Goal: Task Accomplishment & Management: Manage account settings

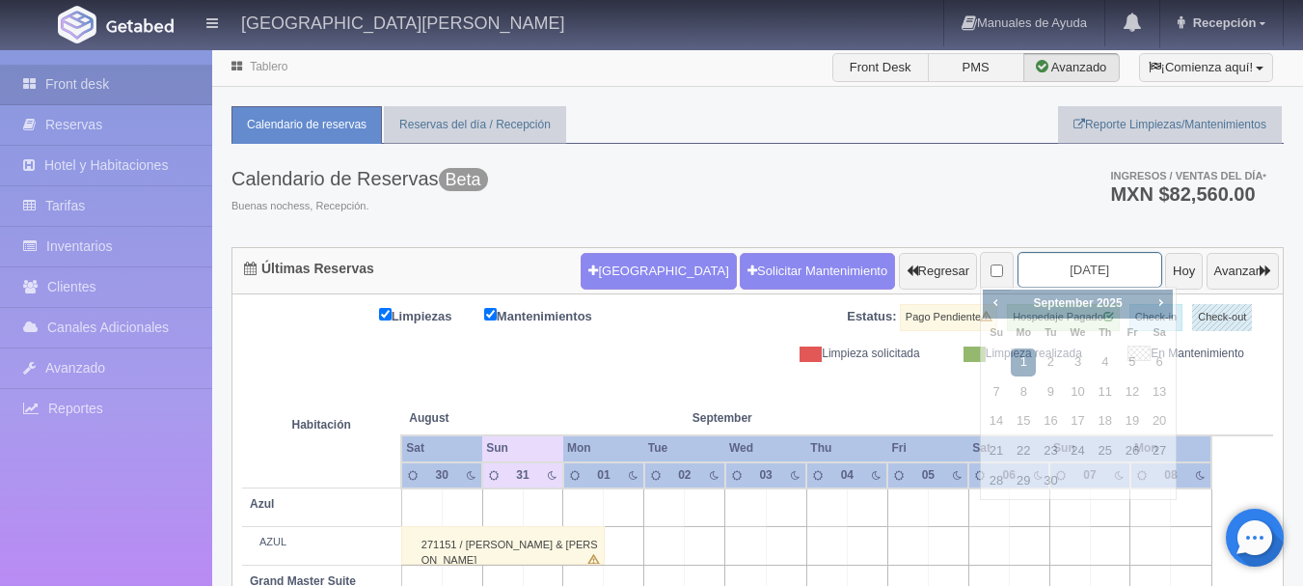
click at [1069, 263] on input "[DATE]" at bounding box center [1090, 270] width 145 height 36
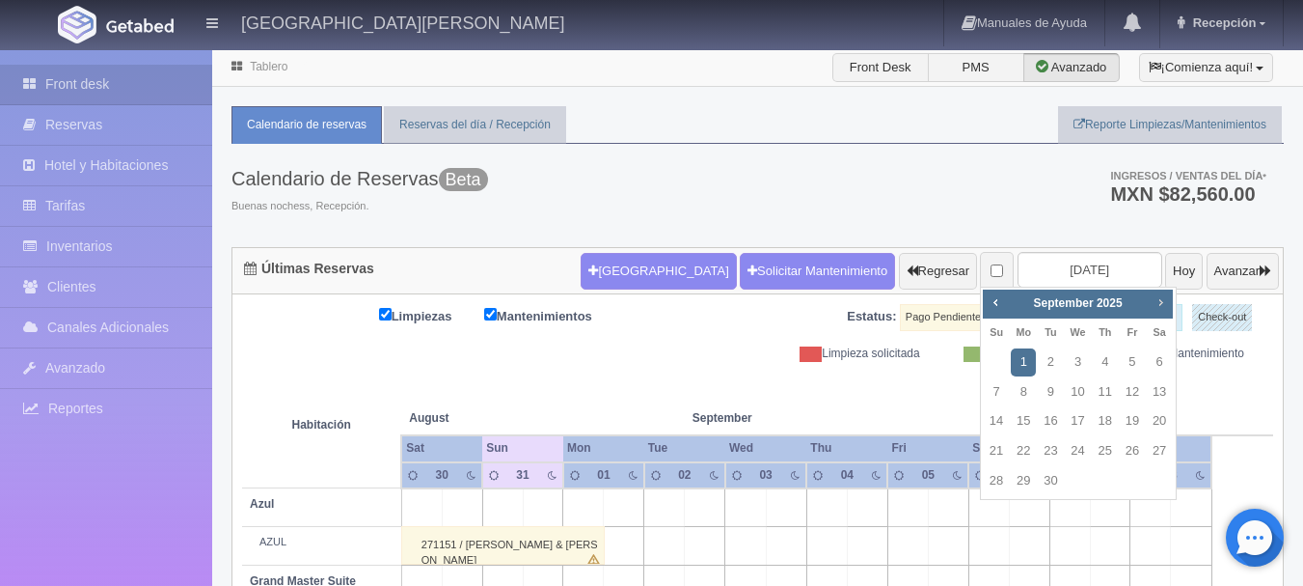
click at [1159, 299] on span "Next" at bounding box center [1160, 301] width 15 height 15
click at [994, 390] on link "2" at bounding box center [996, 392] width 25 height 28
type input "[DATE]"
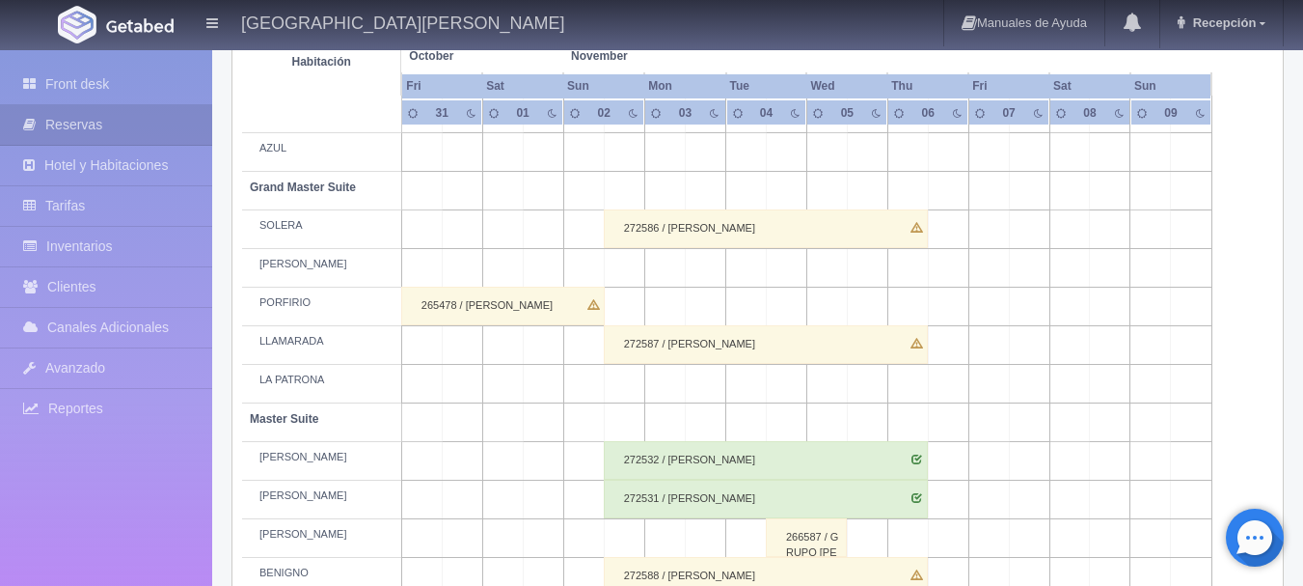
scroll to position [395, 0]
click at [736, 230] on div "272586 / SUSAN BARTYZAL" at bounding box center [766, 227] width 324 height 39
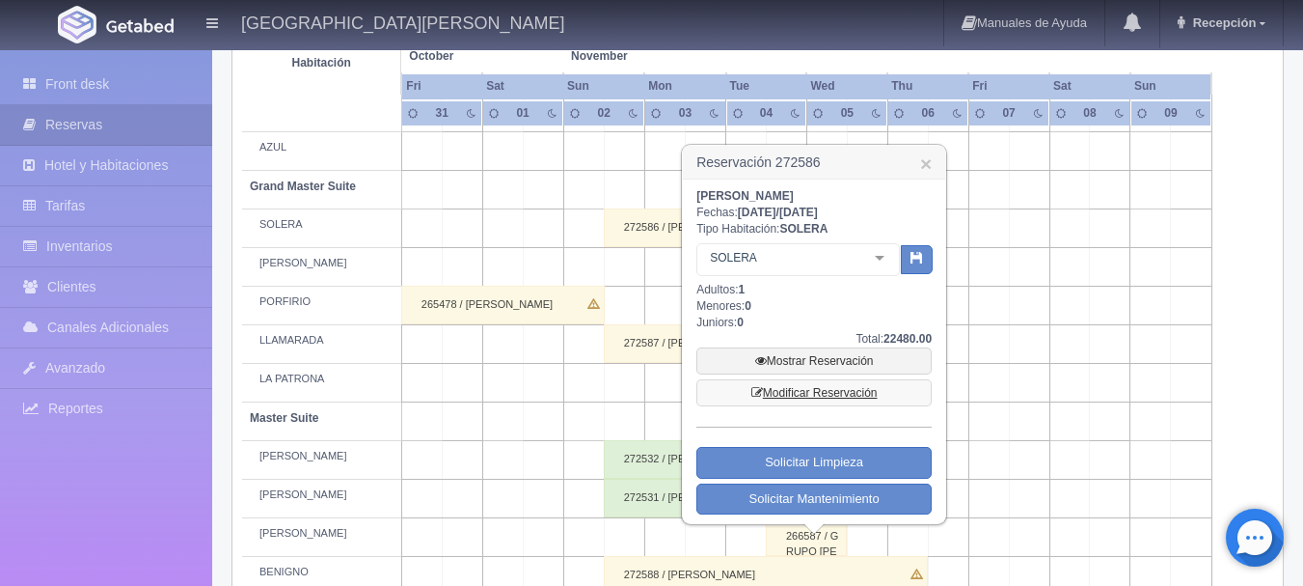
click at [831, 396] on link "Modificar Reservación" at bounding box center [813, 392] width 235 height 27
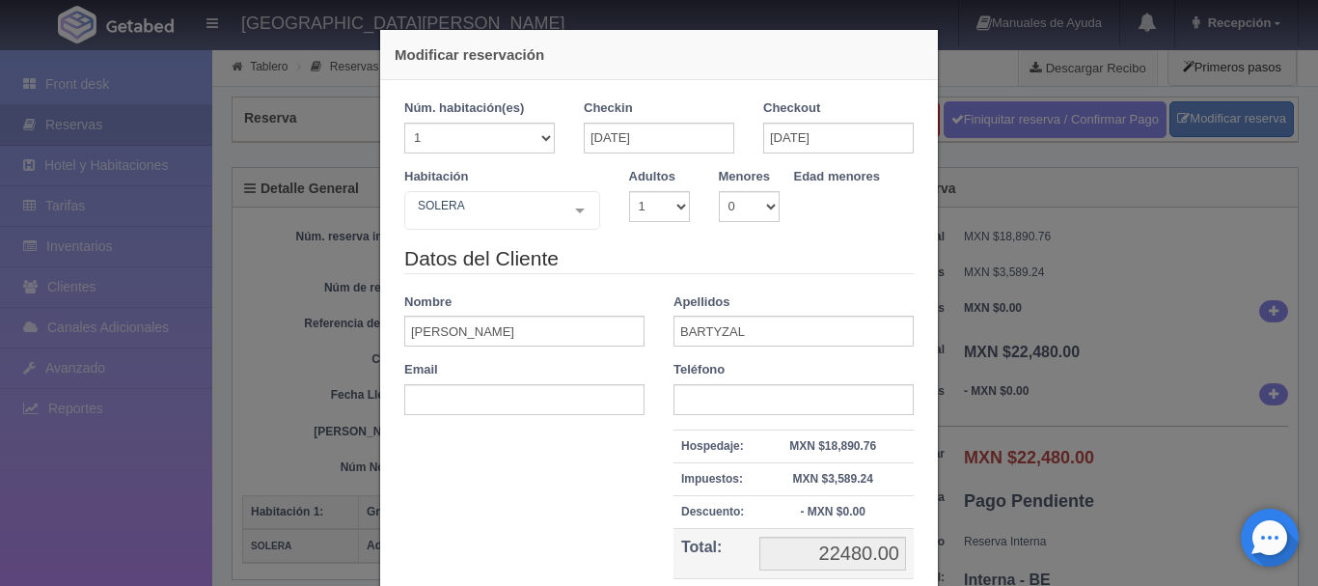
scroll to position [179, 0]
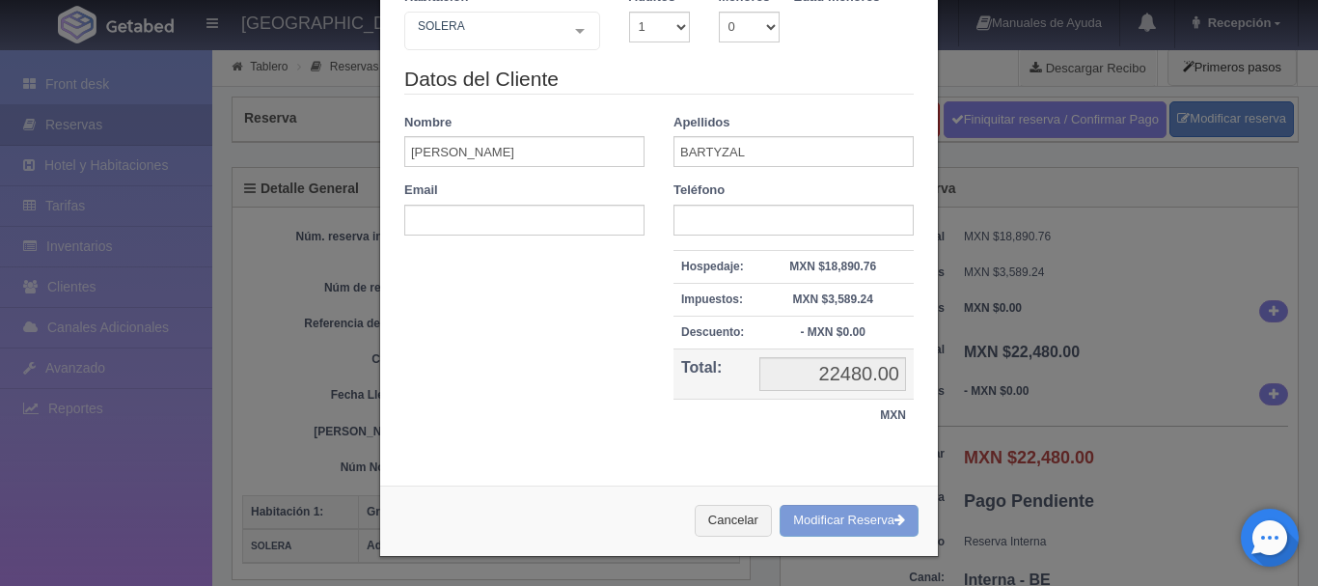
click at [828, 524] on div "Cancelar Modificar Reserva" at bounding box center [659, 520] width 558 height 70
click at [749, 528] on button "Cancelar" at bounding box center [733, 520] width 77 height 32
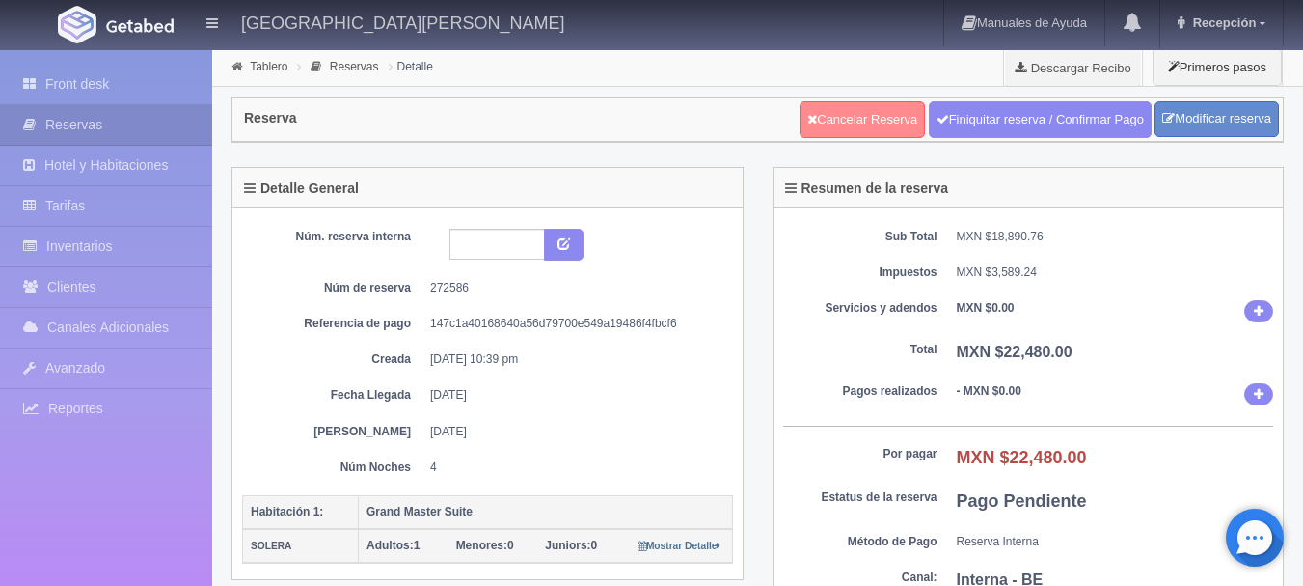
click at [861, 126] on link "Cancelar Reserva" at bounding box center [862, 119] width 125 height 37
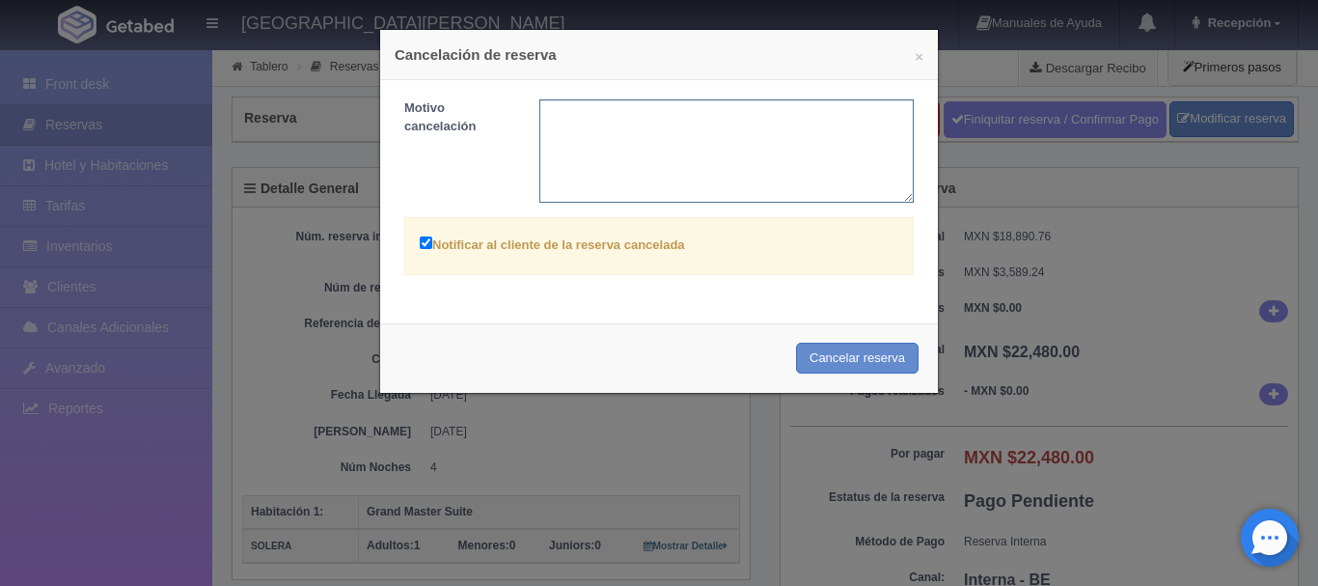
click at [695, 152] on textarea at bounding box center [726, 150] width 375 height 103
type textarea "C"
type textarea "RESERVA MB"
click at [858, 367] on button "Cancelar reserva" at bounding box center [857, 358] width 123 height 32
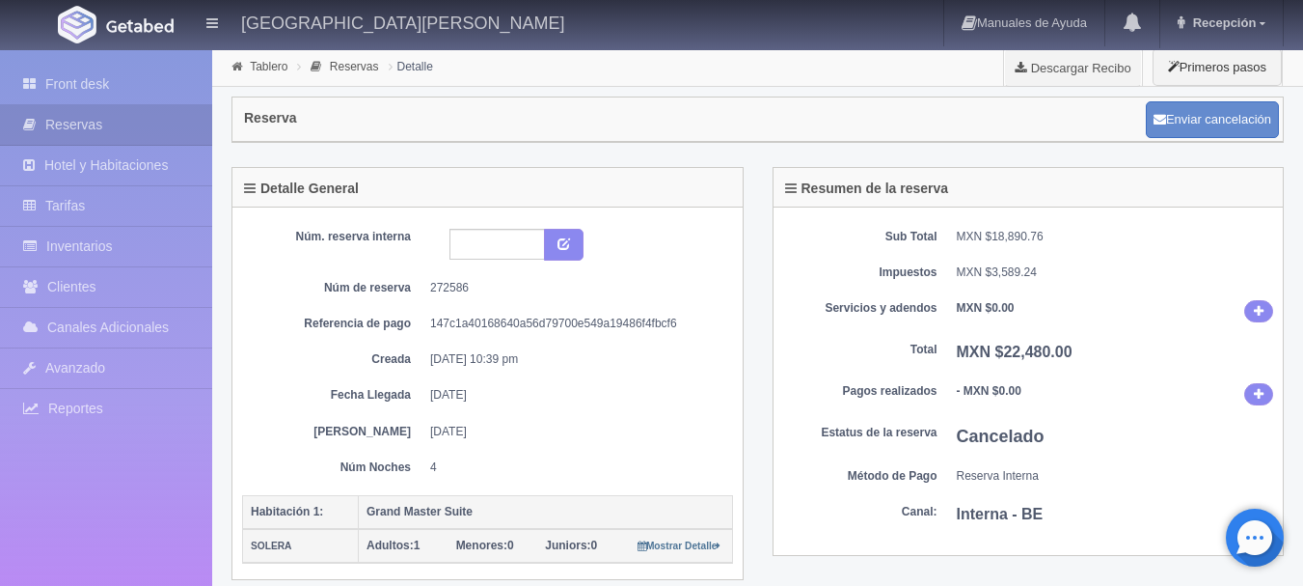
click at [123, 14] on picture at bounding box center [139, 24] width 77 height 46
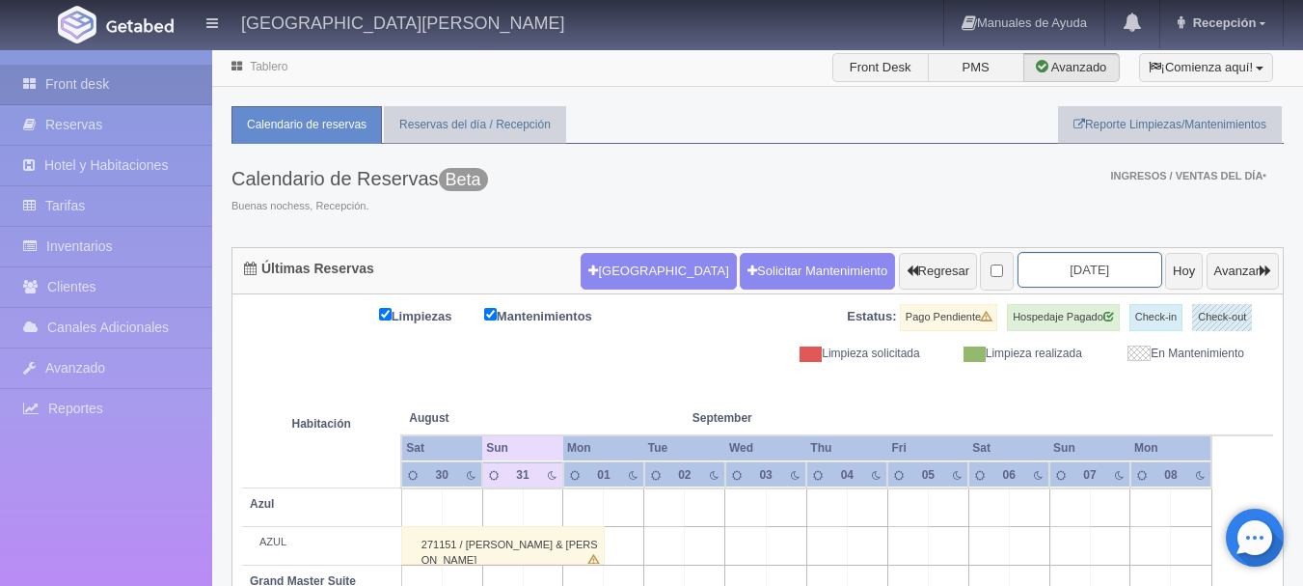
click at [1054, 270] on input "[DATE]" at bounding box center [1090, 270] width 145 height 36
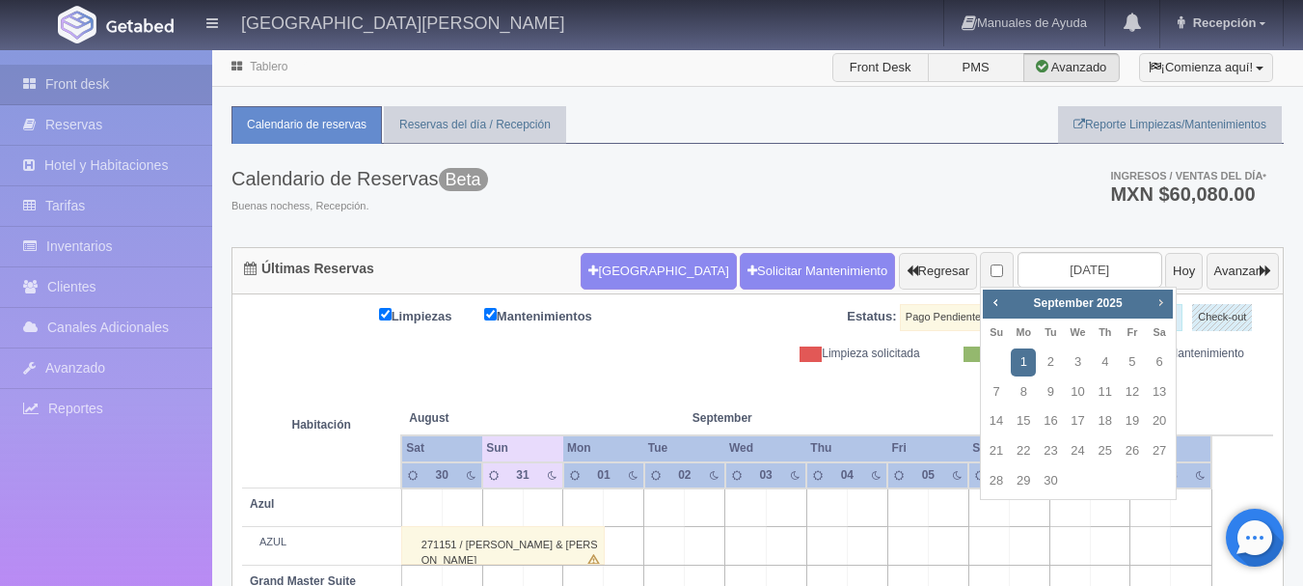
click at [1165, 302] on span "Next" at bounding box center [1160, 301] width 15 height 15
click at [997, 393] on link "2" at bounding box center [996, 392] width 25 height 28
type input "[DATE]"
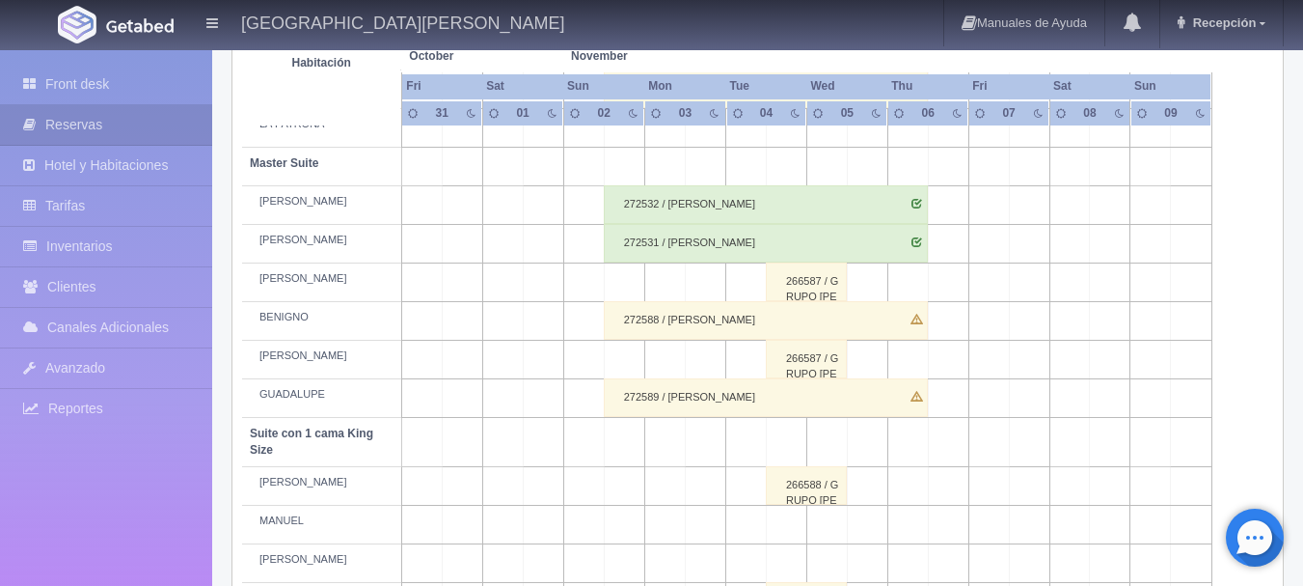
scroll to position [651, 0]
click at [665, 320] on div "272588 / SUSAN BARTYZAL" at bounding box center [766, 318] width 324 height 39
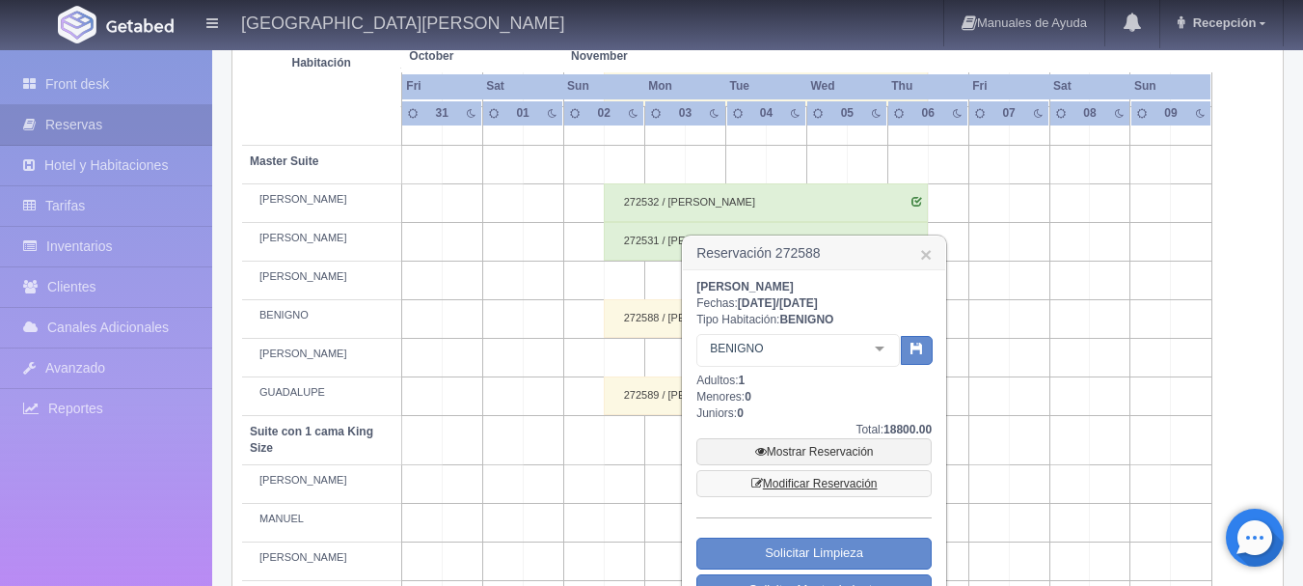
click at [820, 483] on link "Modificar Reservación" at bounding box center [813, 483] width 235 height 27
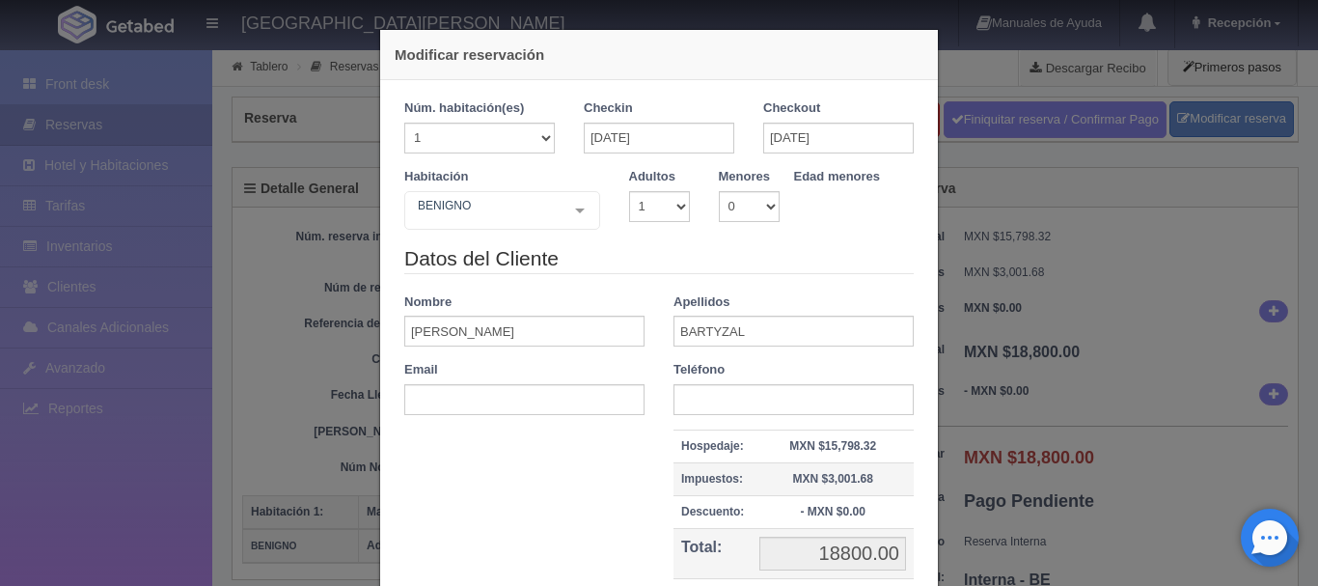
scroll to position [179, 0]
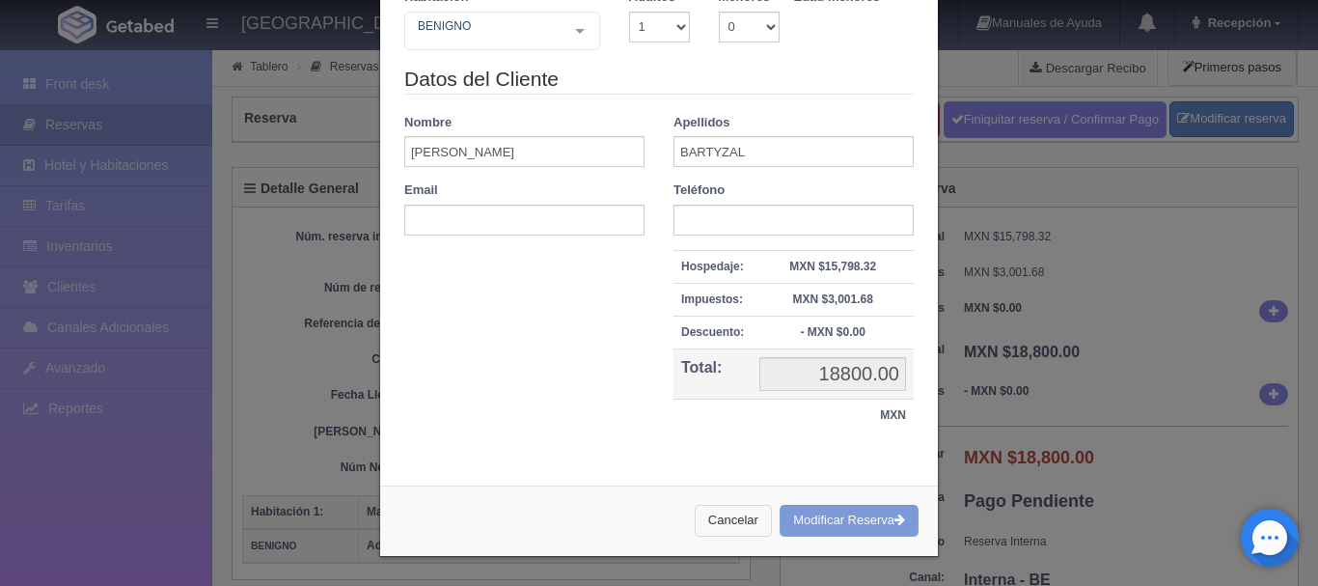
click at [722, 521] on button "Cancelar" at bounding box center [733, 520] width 77 height 32
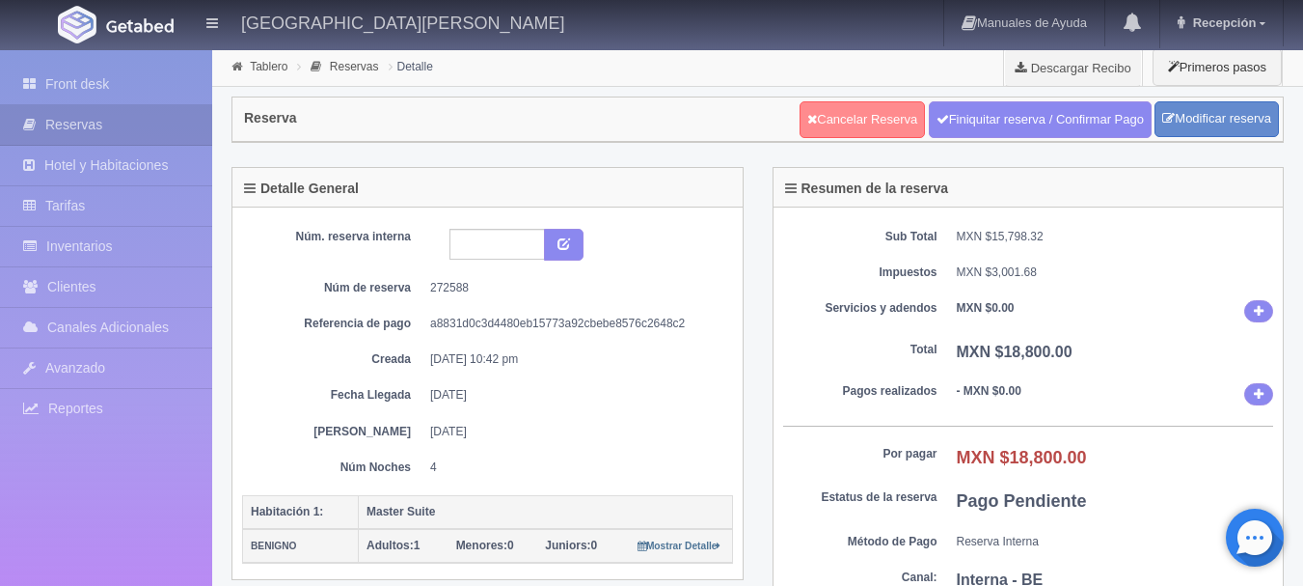
click at [855, 115] on link "Cancelar Reserva" at bounding box center [862, 119] width 125 height 37
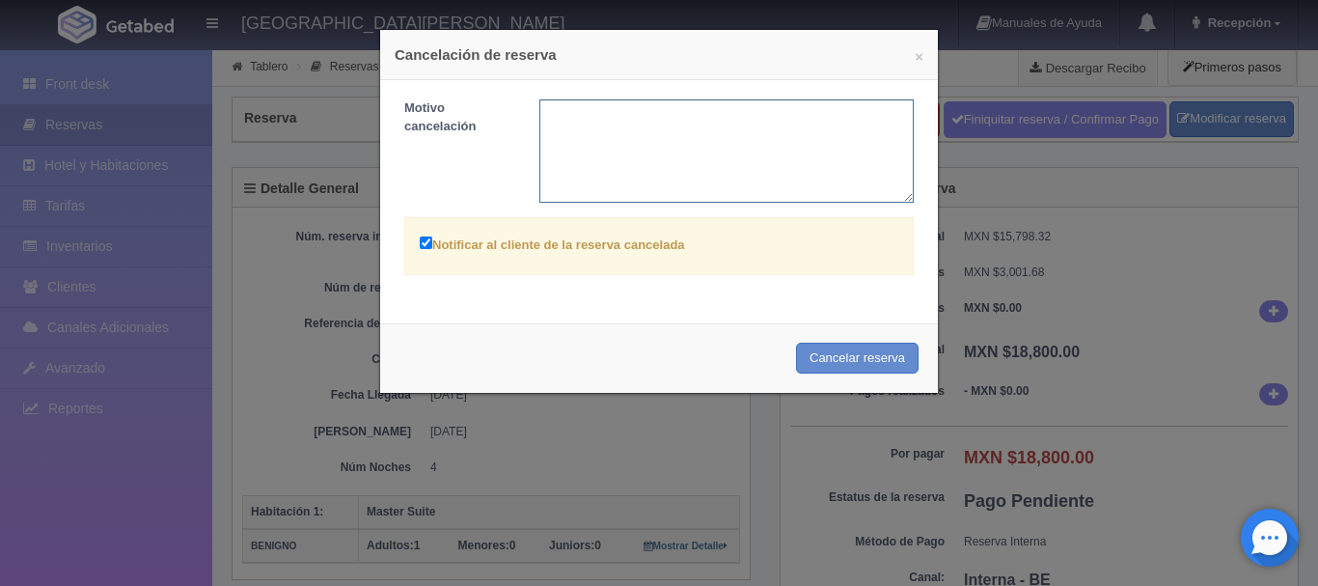
click at [678, 155] on textarea at bounding box center [726, 150] width 375 height 103
type textarea "RESERVA MB"
click at [840, 360] on button "Cancelar reserva" at bounding box center [857, 358] width 123 height 32
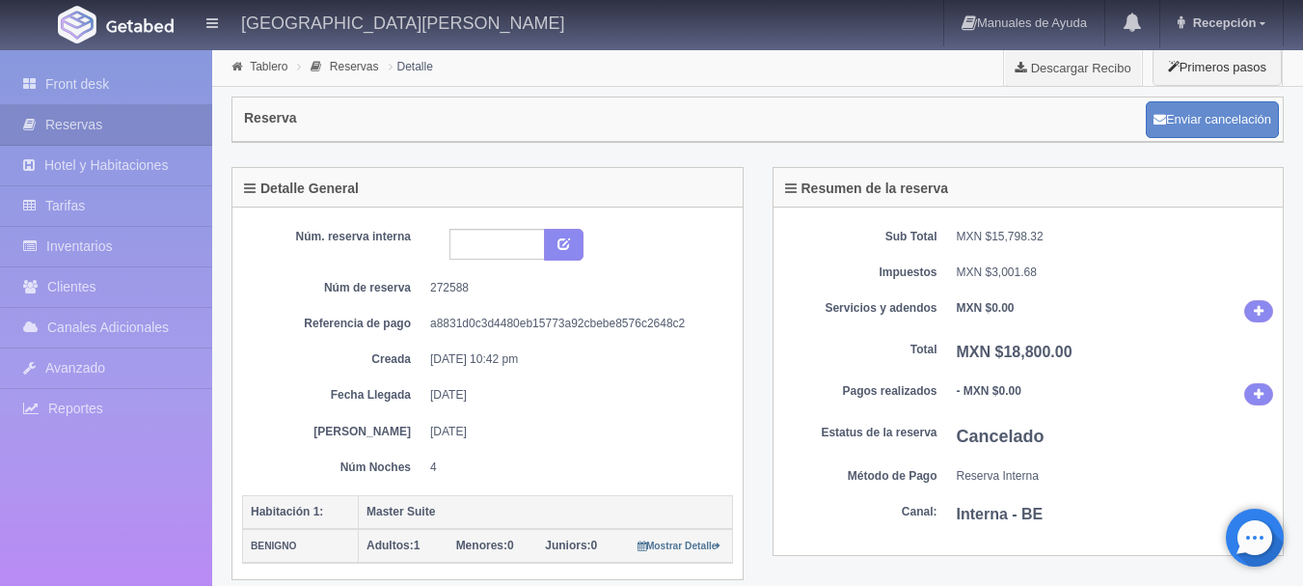
click at [140, 28] on img at bounding box center [140, 25] width 68 height 14
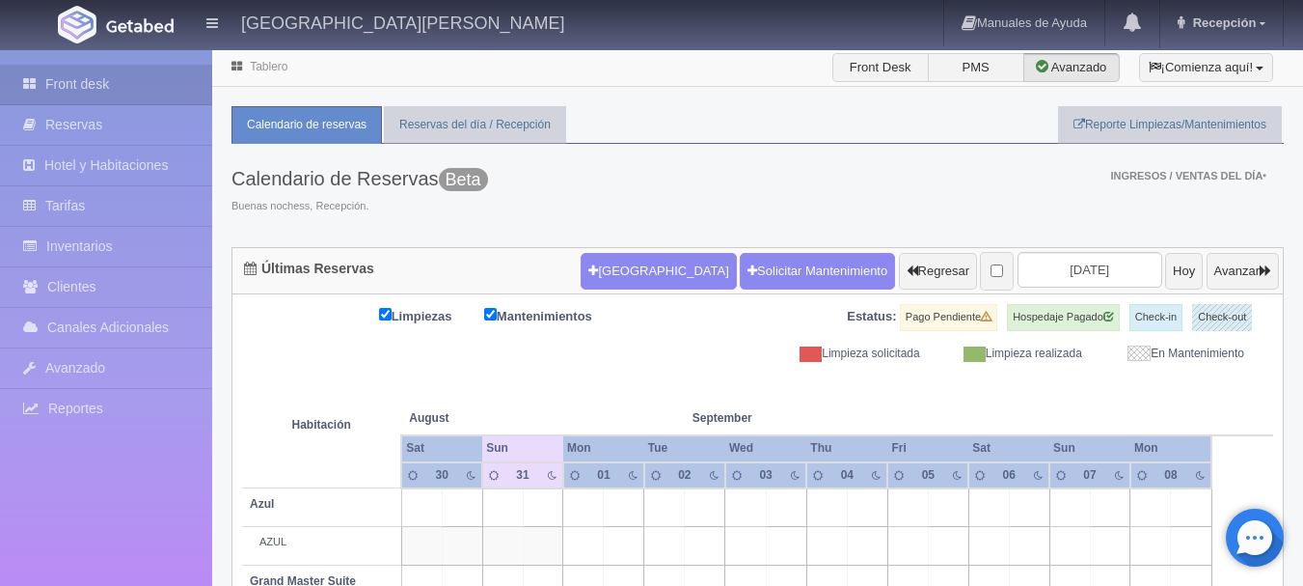
click at [1088, 272] on input "[DATE]" at bounding box center [1090, 270] width 145 height 36
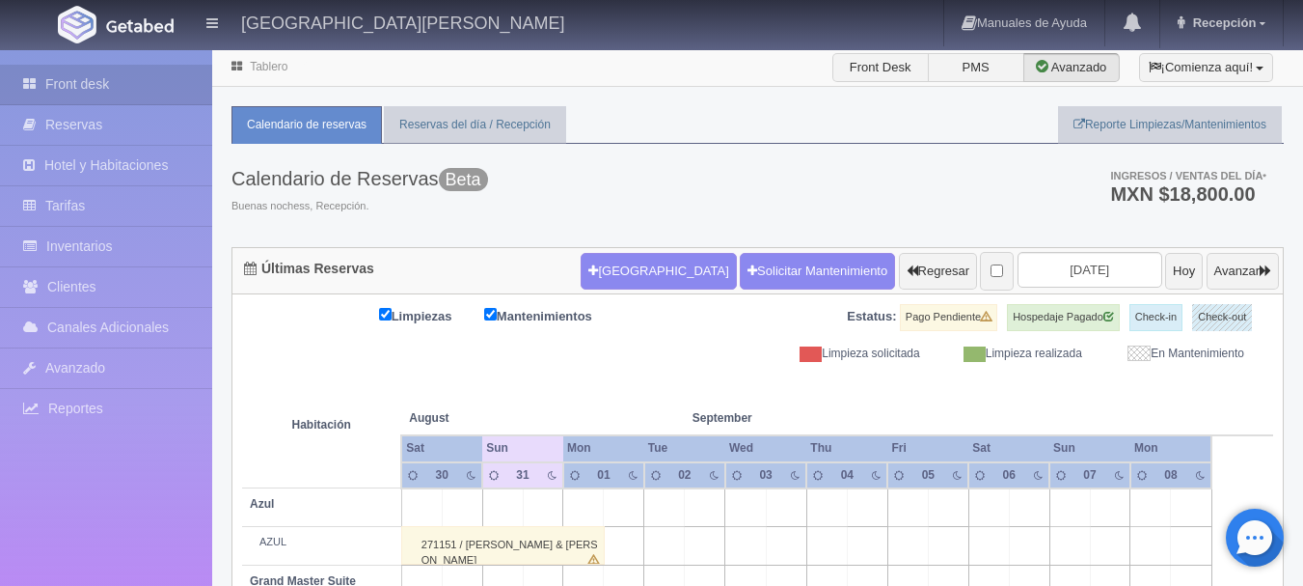
click at [1108, 268] on input "2025-09-01" at bounding box center [1090, 270] width 145 height 36
click at [1034, 270] on input "2025-09-01" at bounding box center [1090, 270] width 145 height 36
click at [1108, 270] on input "[DATE]" at bounding box center [1090, 270] width 145 height 36
click at [994, 206] on div "Calendario de Reservas Beta Buenas nochess, Recepción. Ingresos / Ventas del dí…" at bounding box center [758, 195] width 1052 height 103
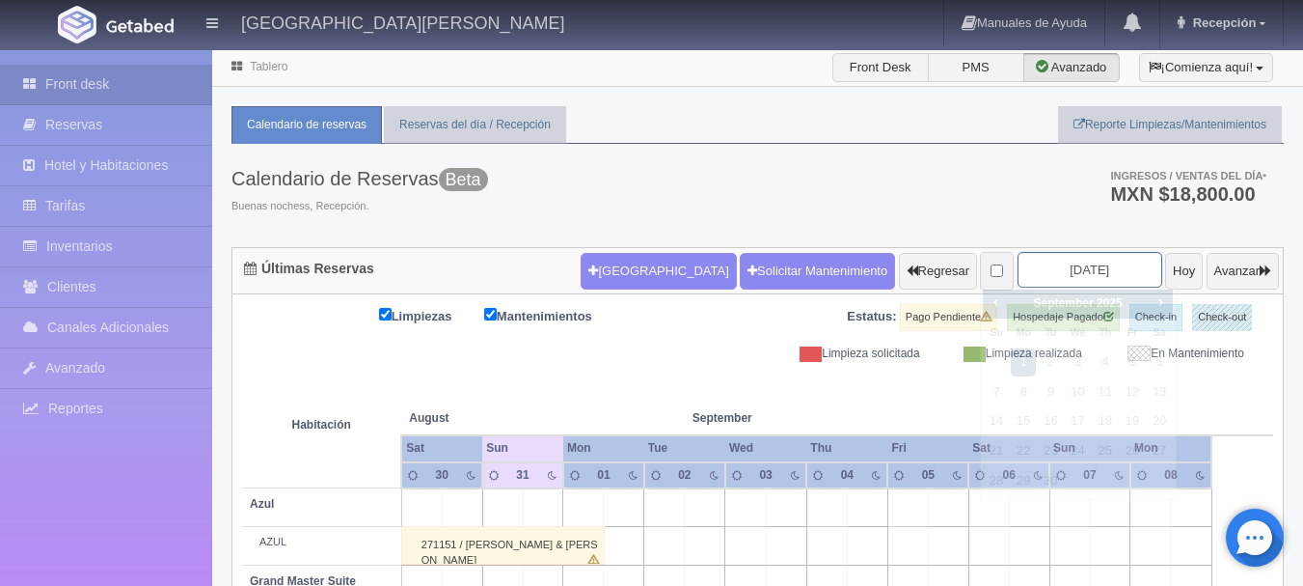
click at [1099, 284] on input "[DATE]" at bounding box center [1090, 270] width 145 height 36
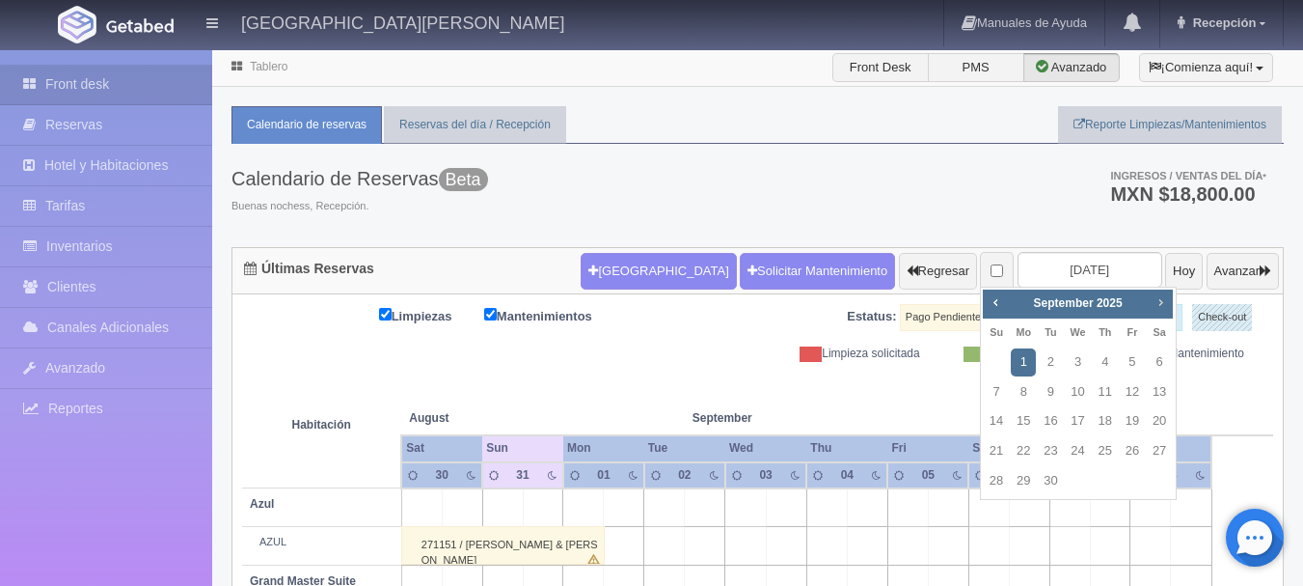
click at [1153, 299] on span "Next" at bounding box center [1160, 301] width 15 height 15
click at [984, 392] on link "2" at bounding box center [996, 392] width 25 height 28
type input "[DATE]"
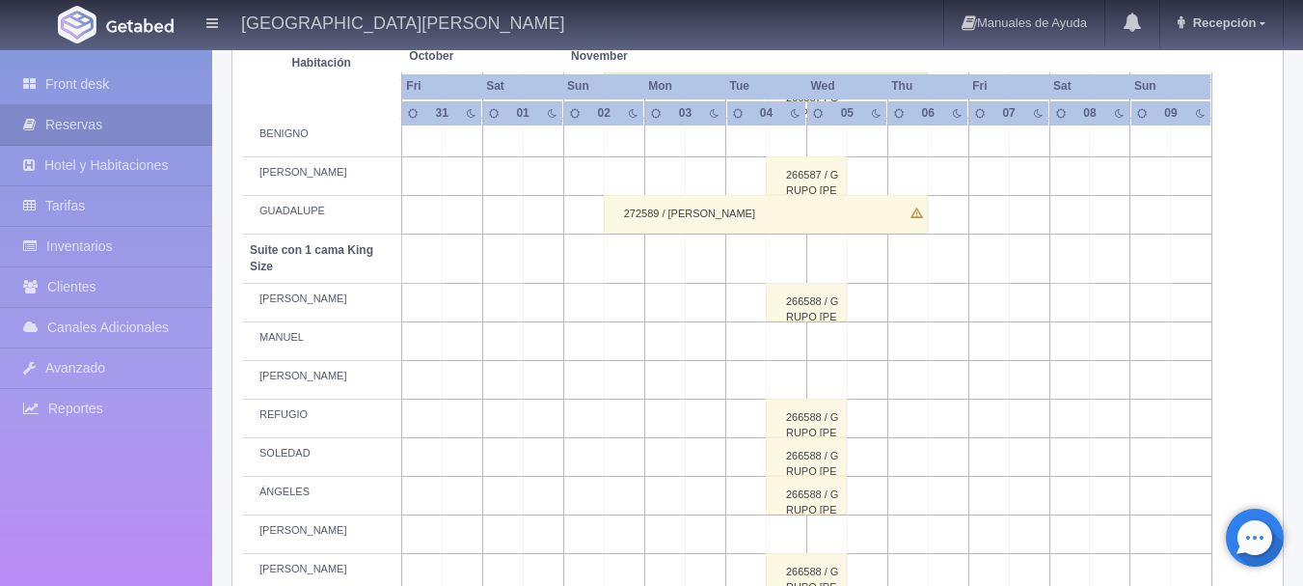
scroll to position [833, 0]
click at [120, 27] on img at bounding box center [140, 25] width 68 height 14
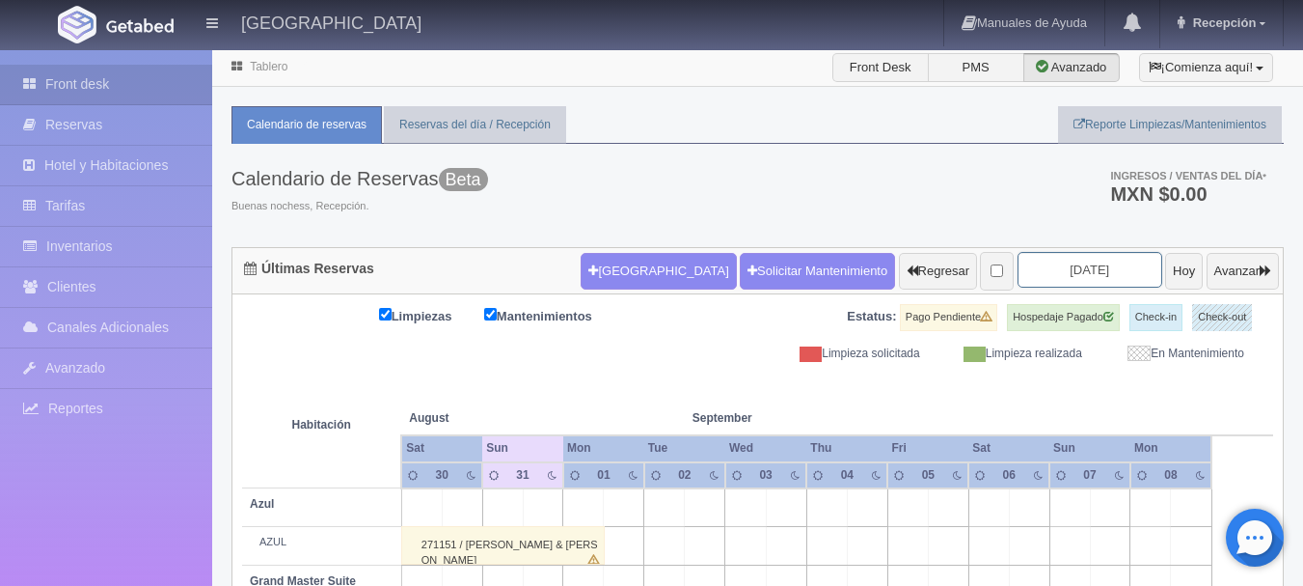
click at [1094, 268] on input "[DATE]" at bounding box center [1090, 270] width 145 height 36
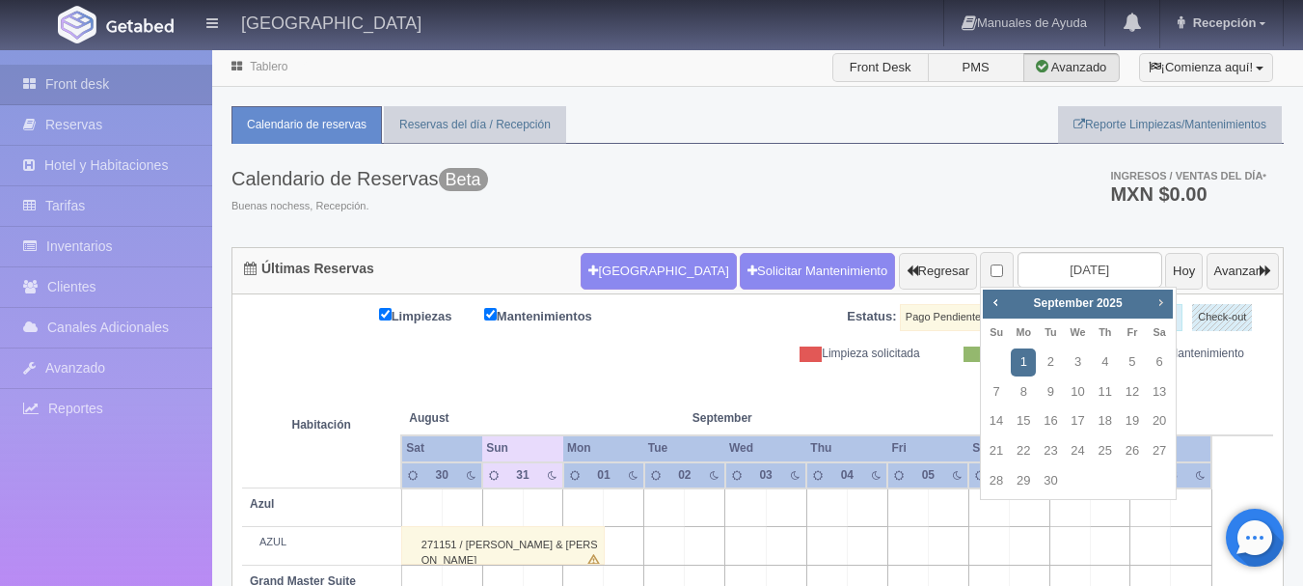
click at [1154, 304] on span "Next" at bounding box center [1160, 301] width 15 height 15
click at [998, 395] on link "2" at bounding box center [996, 392] width 25 height 28
type input "[DATE]"
